Goal: Information Seeking & Learning: Learn about a topic

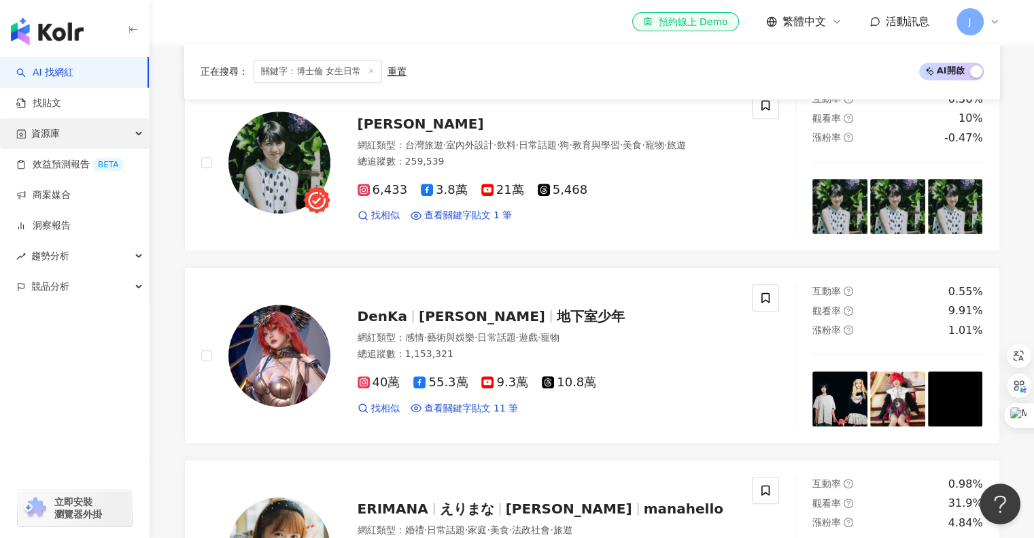
click at [48, 130] on span "資源庫" at bounding box center [45, 133] width 29 height 31
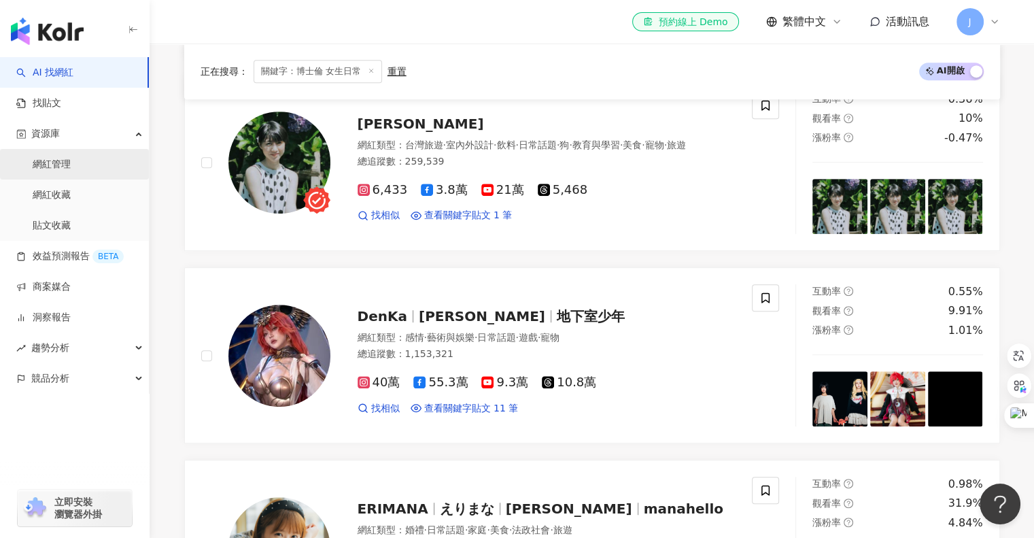
click at [54, 164] on link "網紅管理" at bounding box center [52, 165] width 38 height 14
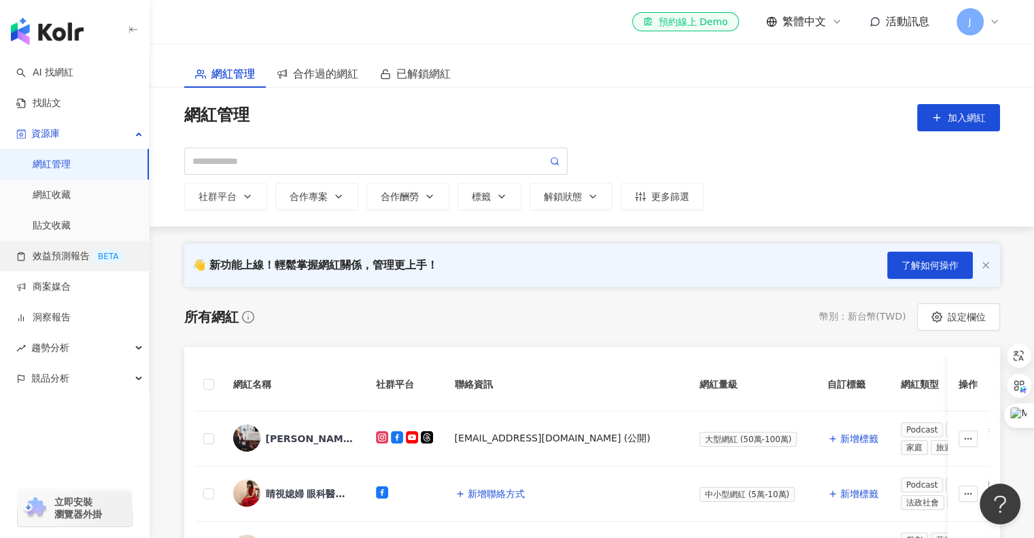
click at [65, 254] on link "效益預測報告 BETA" at bounding box center [69, 256] width 107 height 14
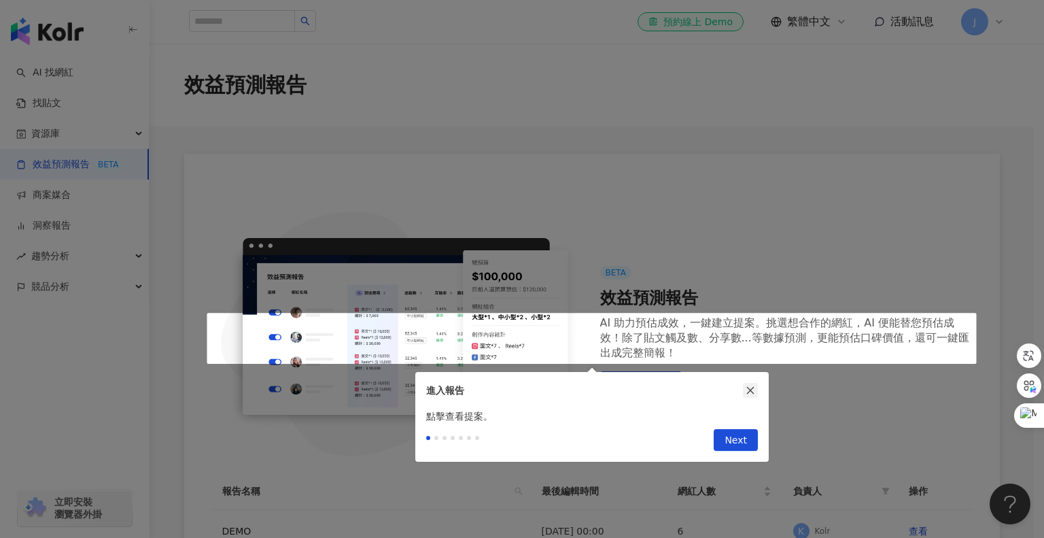
click at [746, 388] on icon "close" at bounding box center [751, 390] width 10 height 10
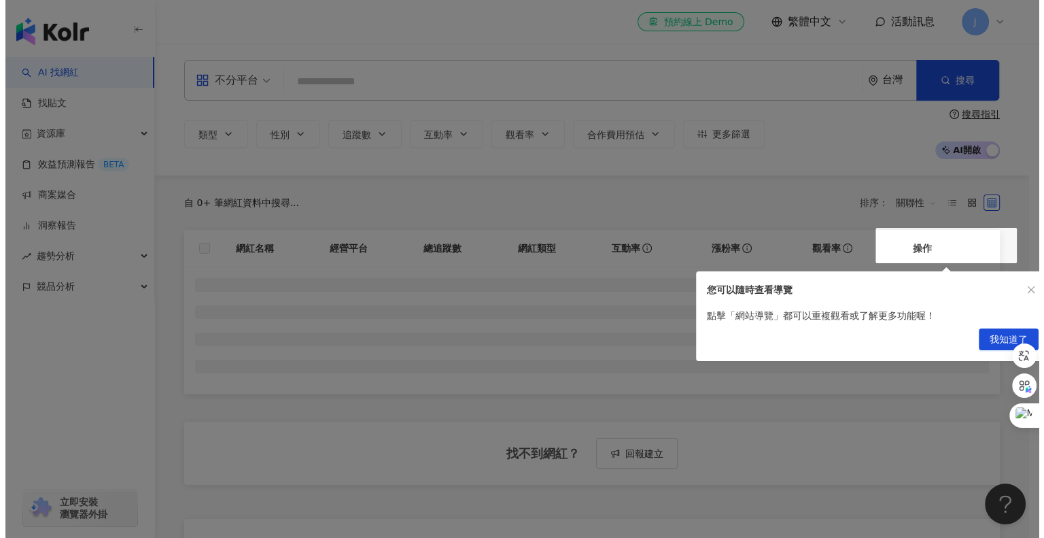
scroll to position [136, 0]
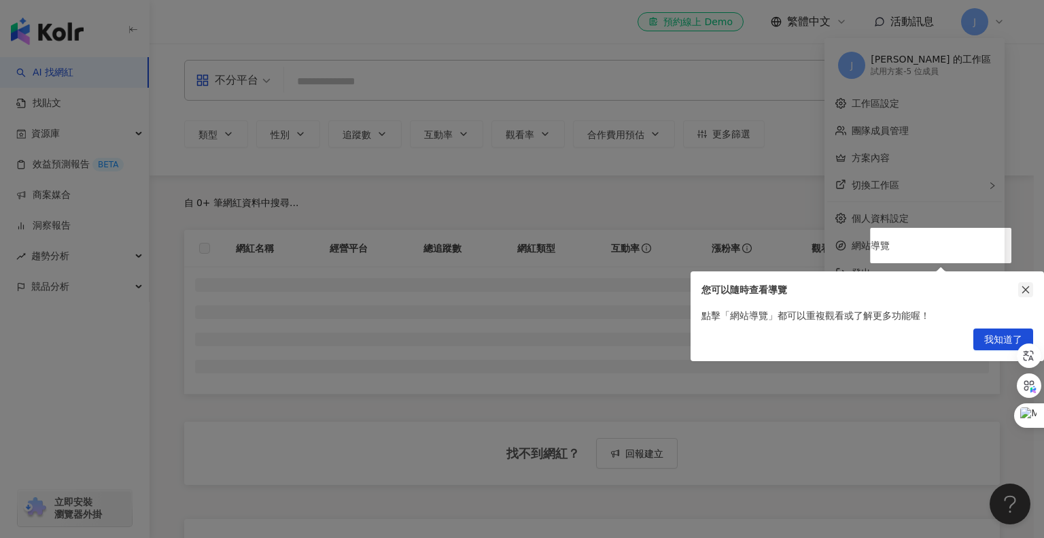
click at [1024, 285] on icon "close" at bounding box center [1026, 290] width 10 height 10
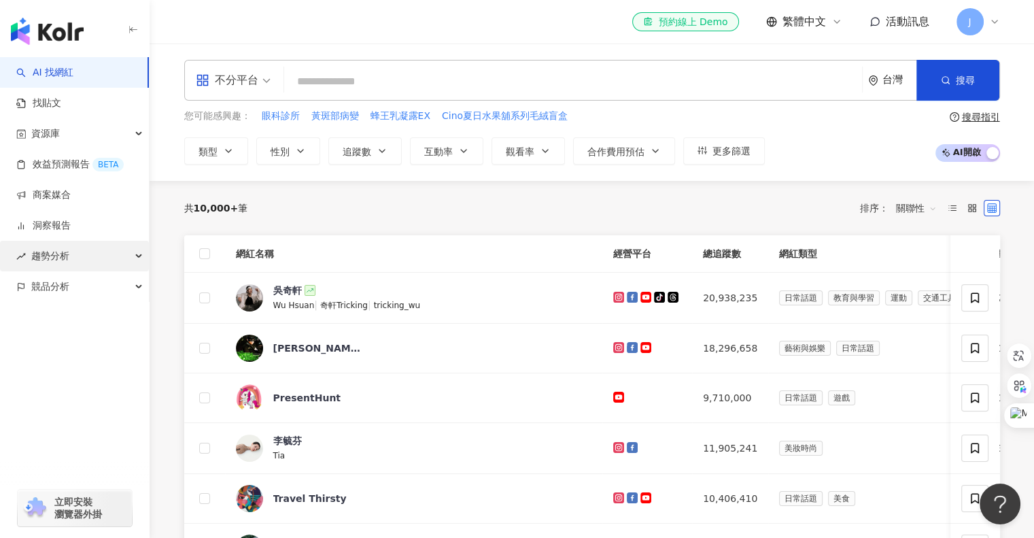
click at [46, 254] on span "趨勢分析" at bounding box center [50, 256] width 38 height 31
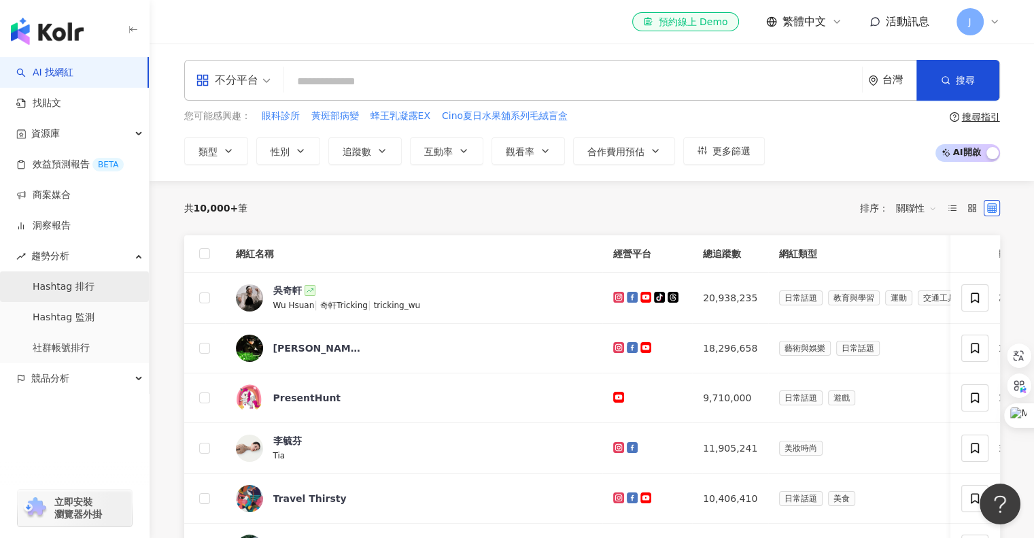
click at [61, 286] on link "Hashtag 排行" at bounding box center [64, 287] width 62 height 14
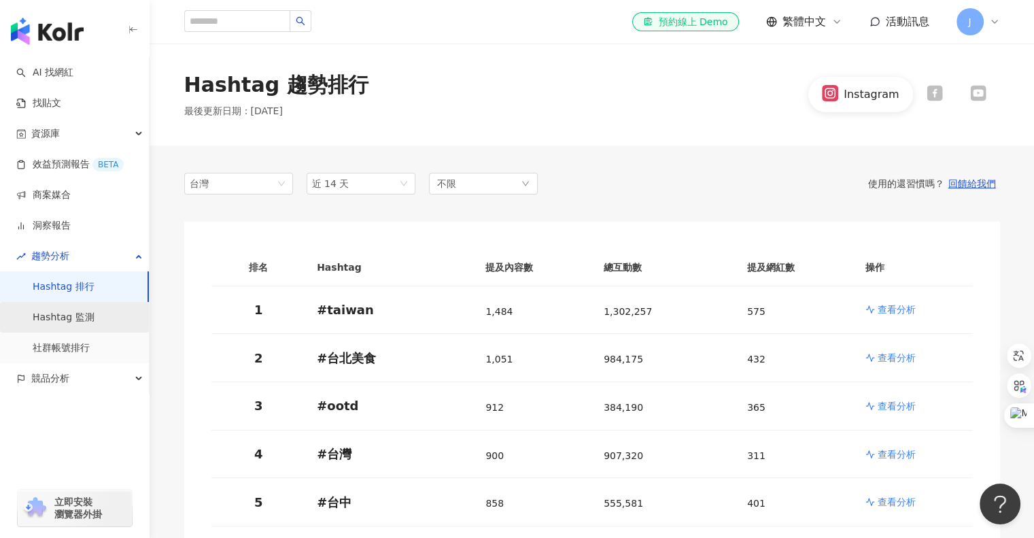
click at [86, 313] on link "Hashtag 監測" at bounding box center [64, 318] width 62 height 14
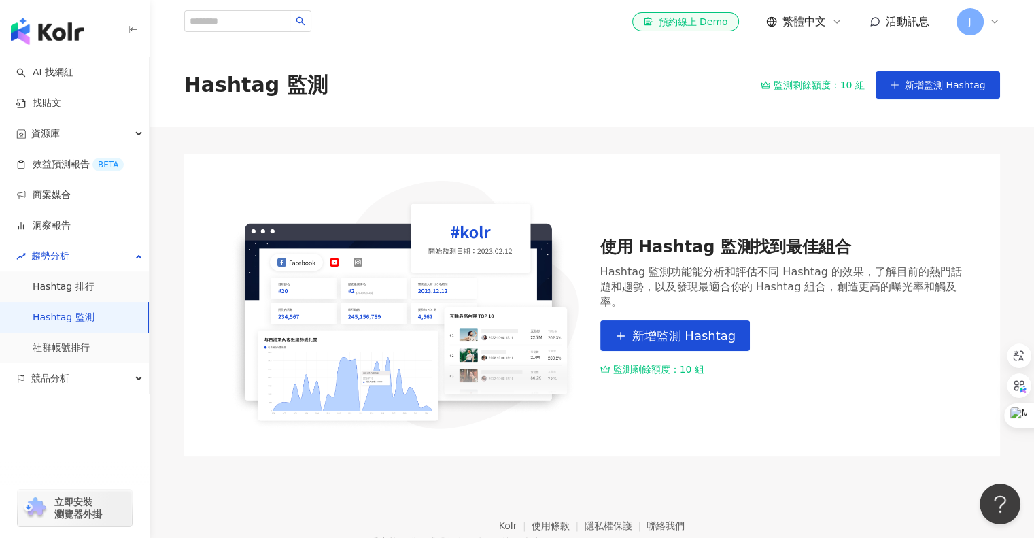
click at [86, 313] on link "Hashtag 監測" at bounding box center [64, 318] width 62 height 14
click at [64, 341] on link "社群帳號排行" at bounding box center [61, 348] width 57 height 14
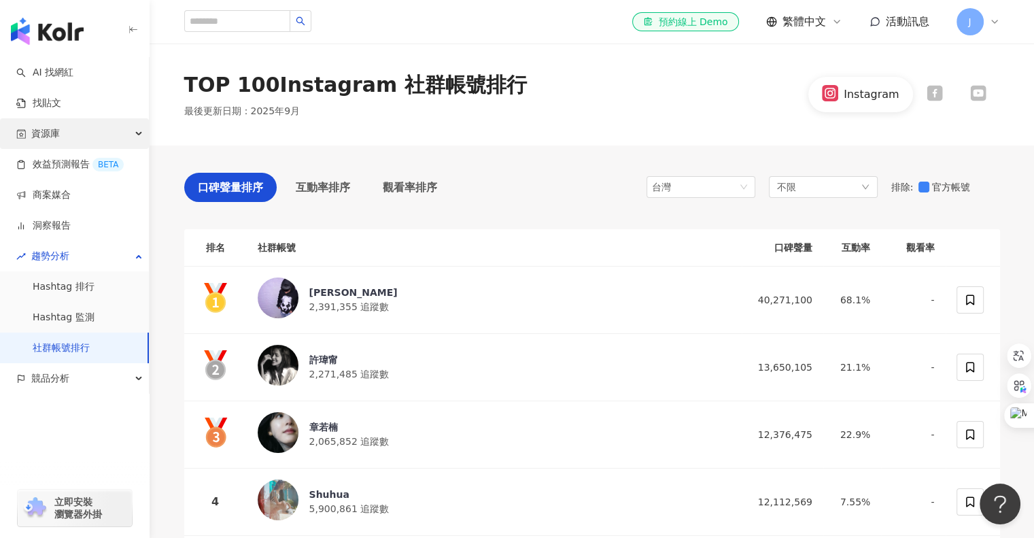
click at [41, 137] on span "資源庫" at bounding box center [45, 133] width 29 height 31
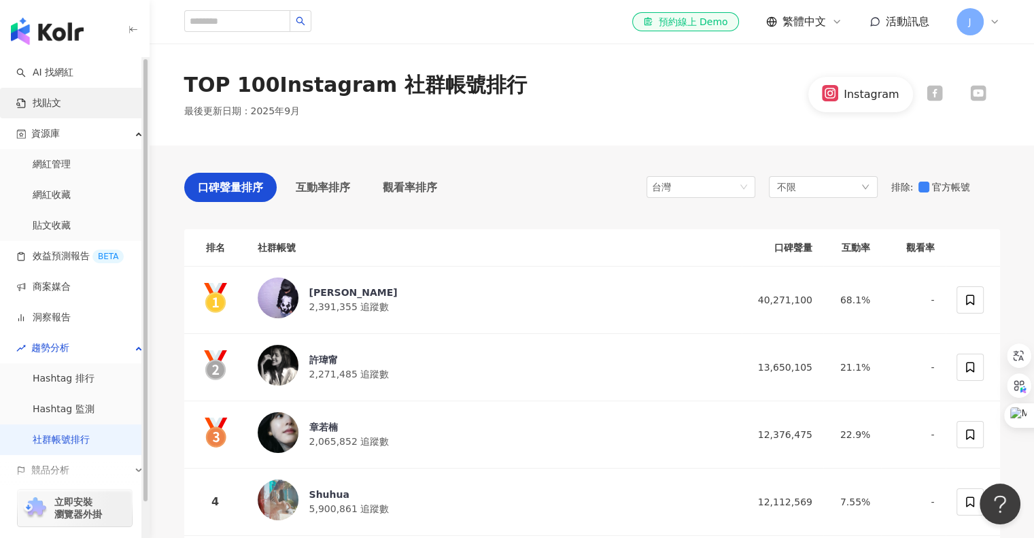
click at [46, 108] on link "找貼文" at bounding box center [38, 104] width 45 height 14
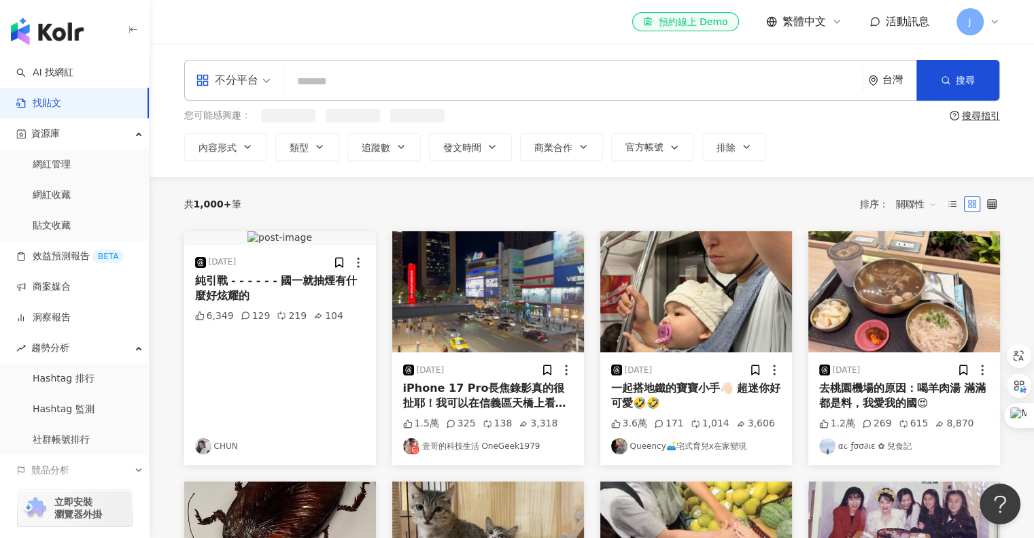
click at [348, 84] on input "search" at bounding box center [573, 81] width 567 height 29
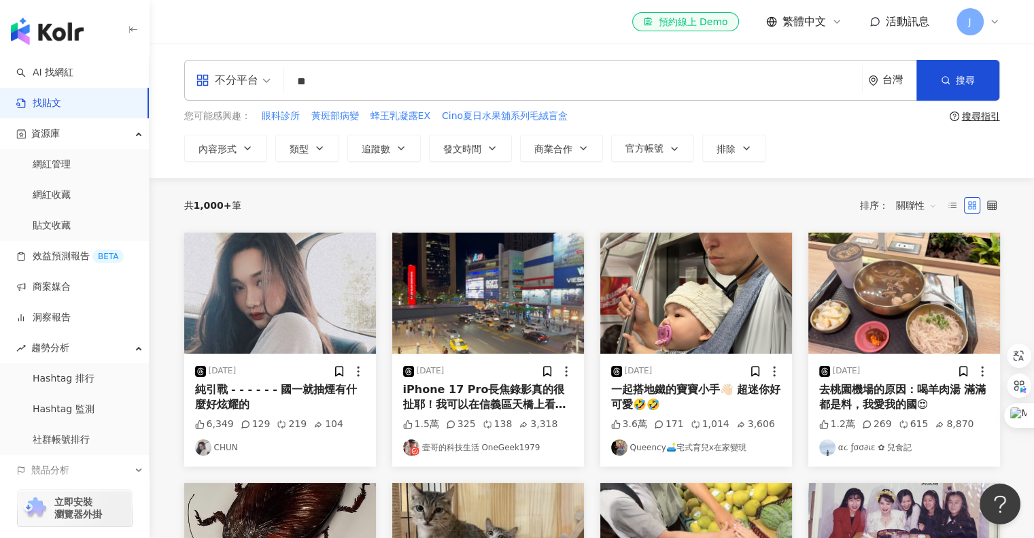
type input "**"
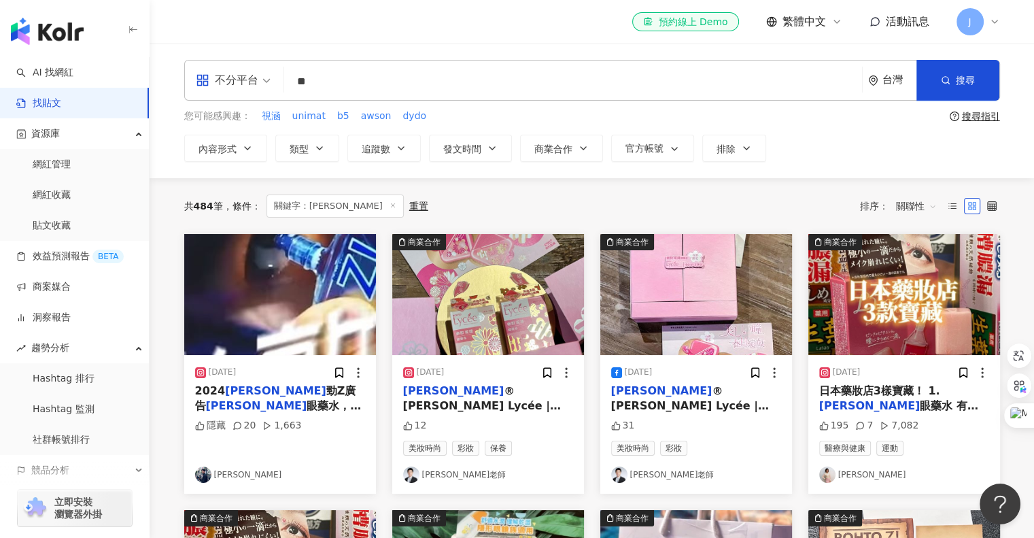
click at [928, 205] on span "關聯性" at bounding box center [916, 206] width 41 height 22
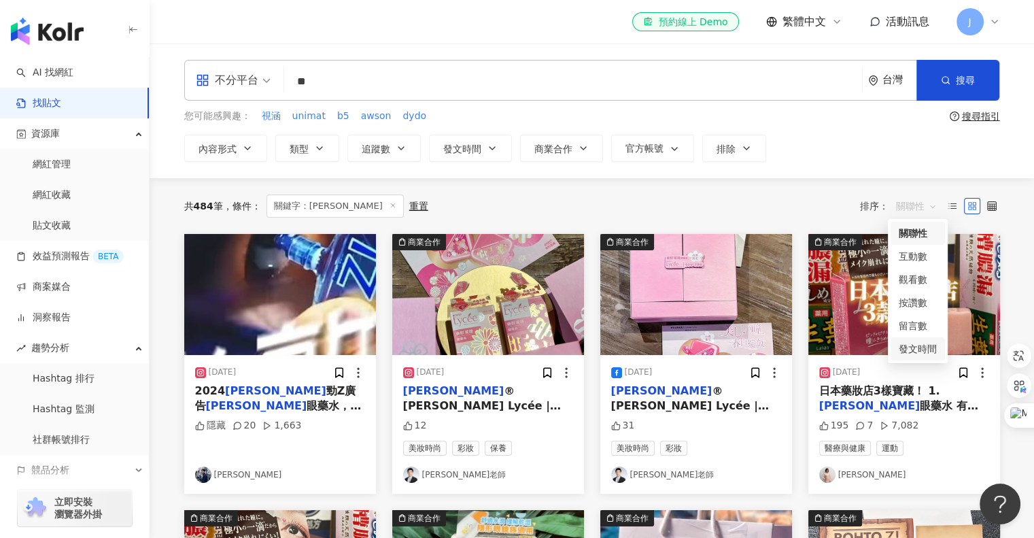
click at [913, 347] on div "發文時間" at bounding box center [918, 348] width 38 height 15
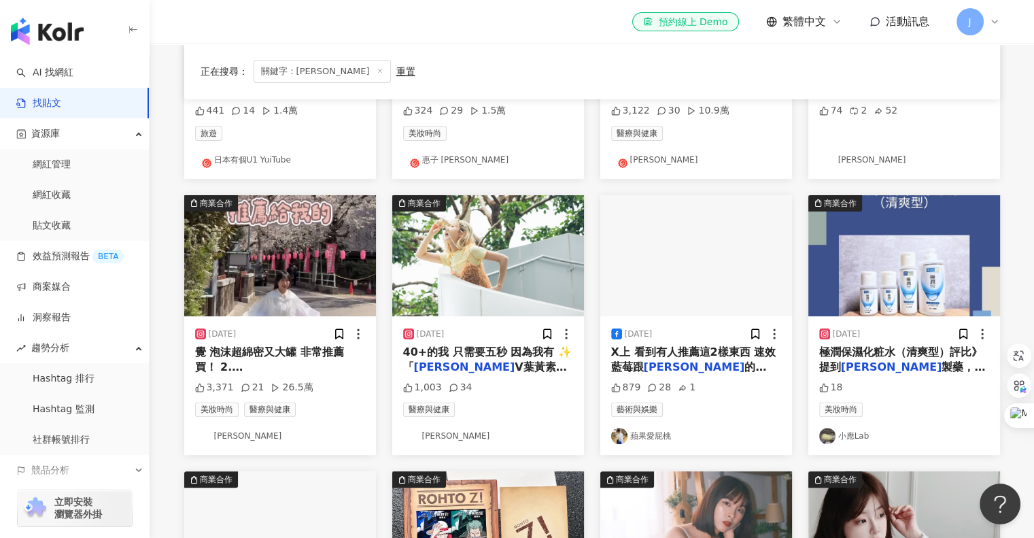
scroll to position [340, 0]
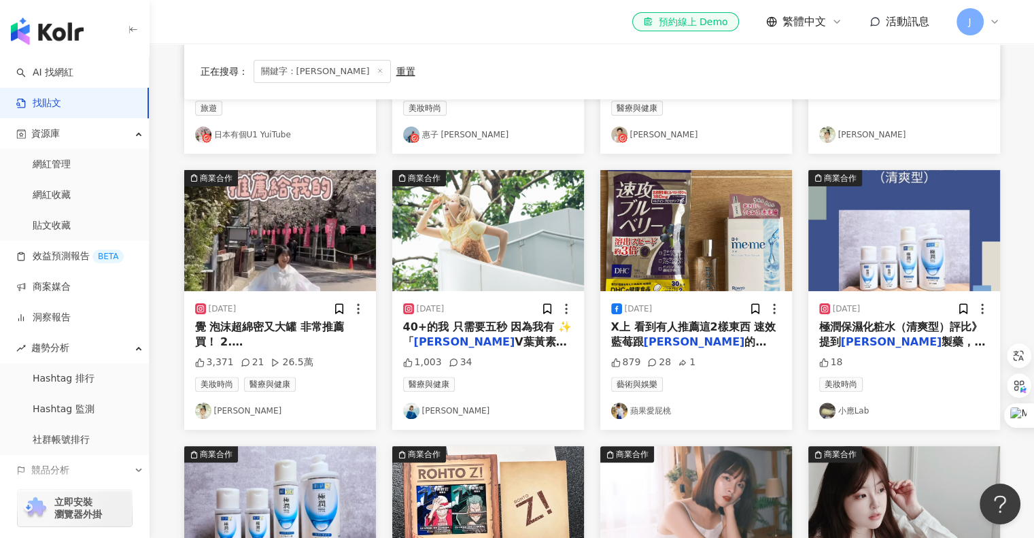
drag, startPoint x: 446, startPoint y: 336, endPoint x: 508, endPoint y: 343, distance: 62.9
click at [508, 351] on mark "[PERSON_NAME]" at bounding box center [467, 357] width 101 height 13
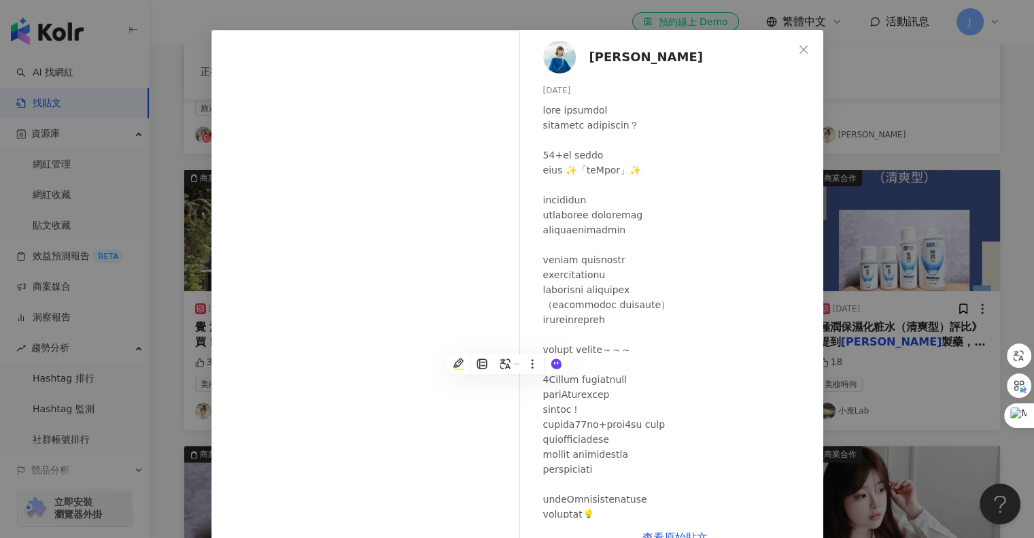
scroll to position [5, 0]
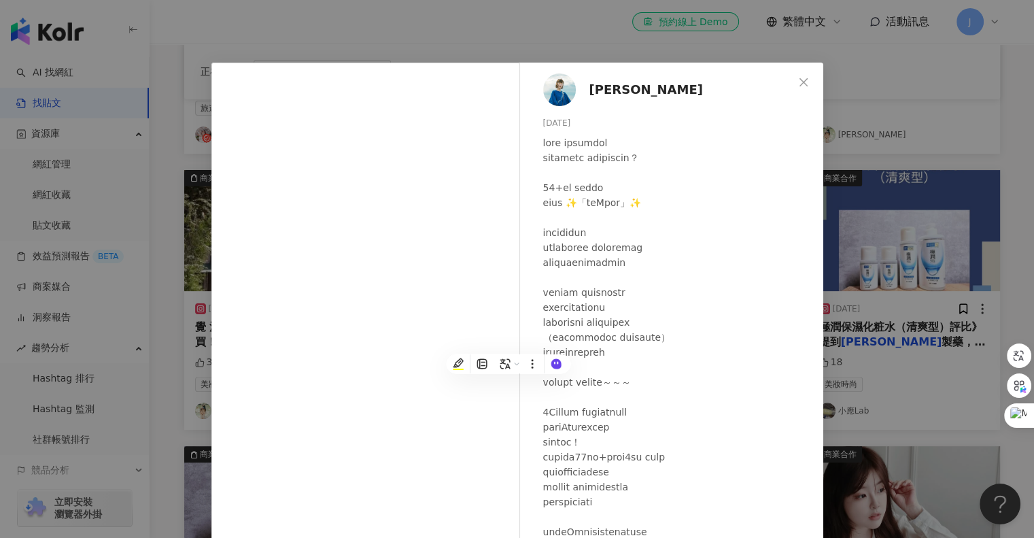
click at [750, 319] on div at bounding box center [677, 367] width 269 height 464
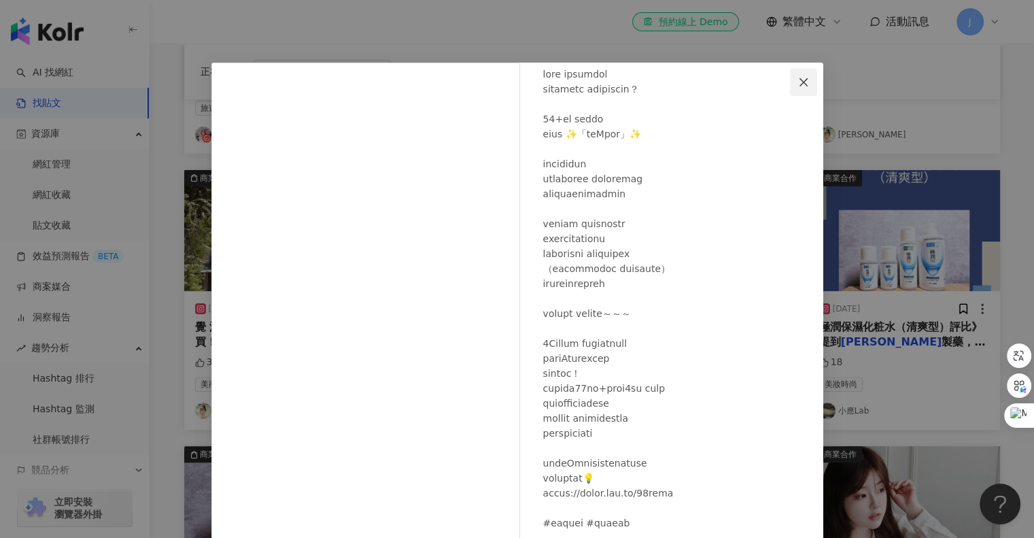
click at [799, 77] on icon "close" at bounding box center [803, 82] width 11 height 11
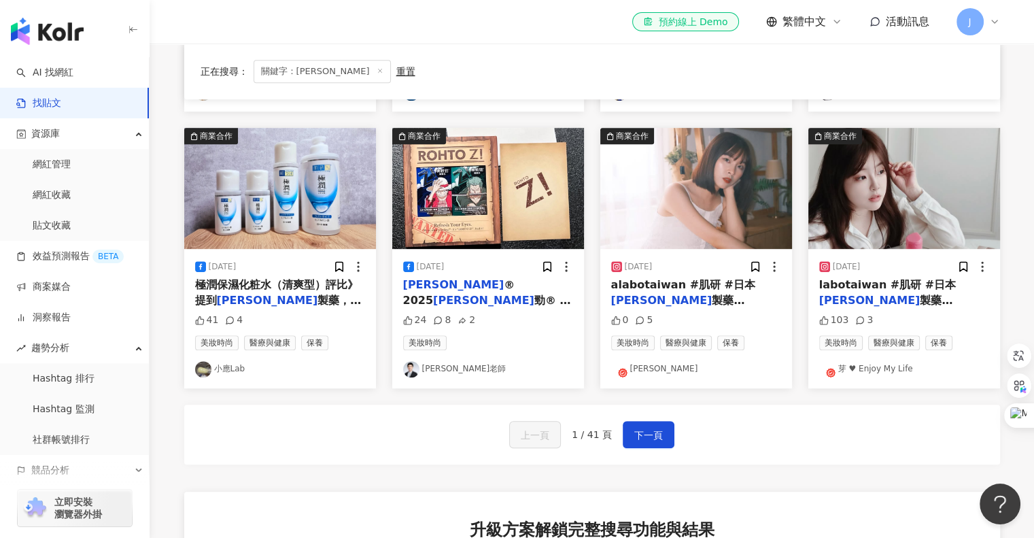
scroll to position [680, 0]
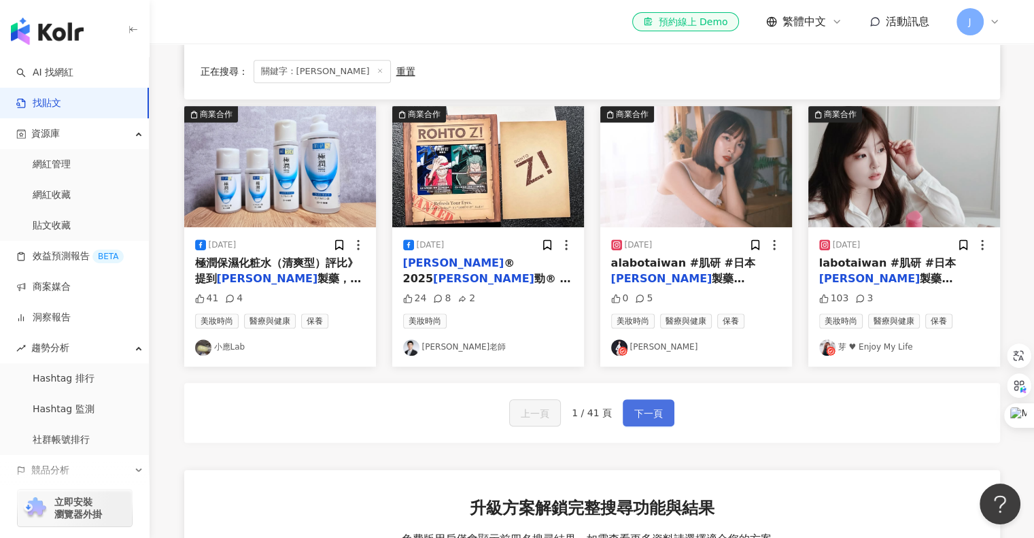
click at [660, 413] on span "下一頁" at bounding box center [648, 413] width 29 height 16
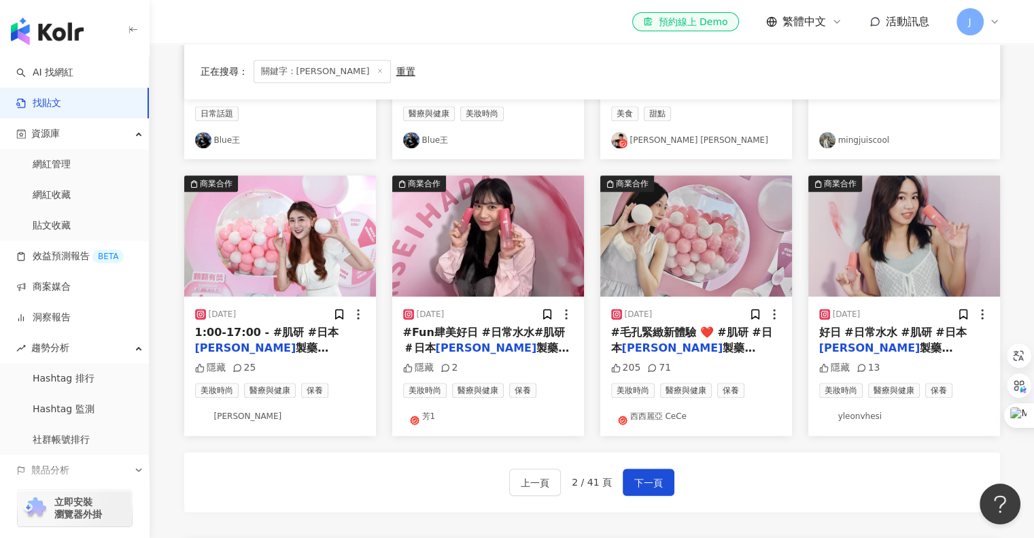
scroll to position [612, 0]
